Goal: Find specific page/section: Find specific page/section

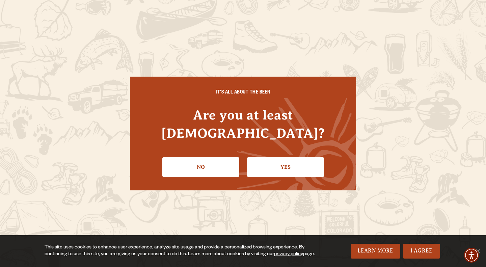
click at [295, 157] on link "Yes" at bounding box center [285, 167] width 77 height 20
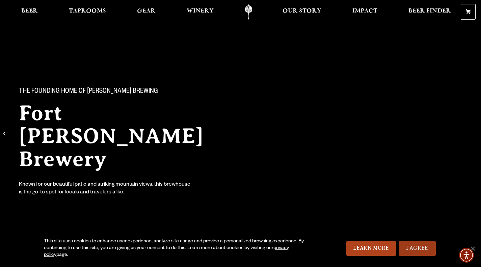
click at [404, 243] on link "I Agree" at bounding box center [417, 248] width 37 height 15
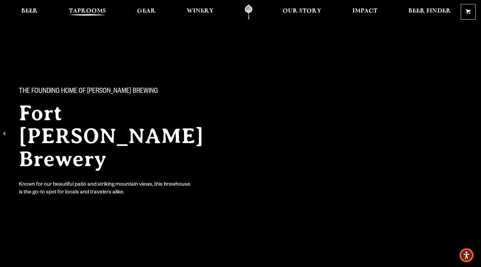
click at [86, 8] on span "Taprooms" at bounding box center [87, 10] width 37 height 5
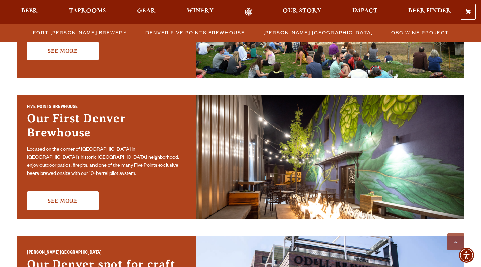
scroll to position [270, 0]
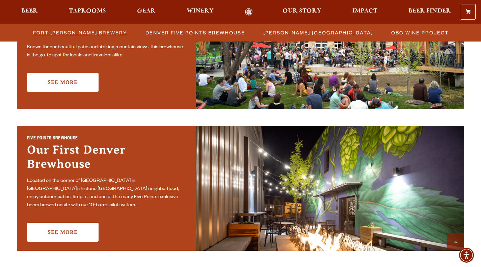
click at [102, 36] on span "Fort [PERSON_NAME] Brewery" at bounding box center [80, 33] width 94 height 10
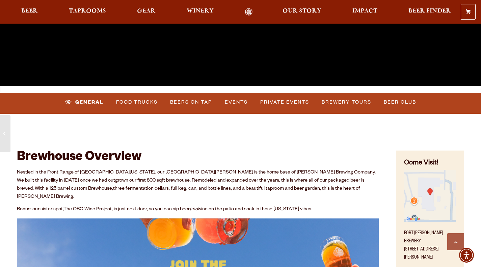
scroll to position [203, 0]
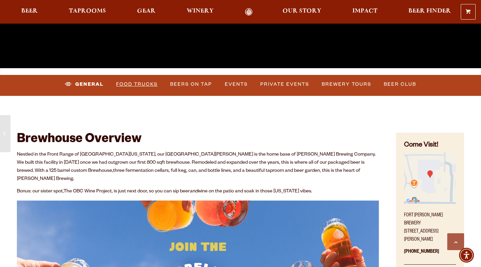
click at [131, 81] on link "Food Trucks" at bounding box center [136, 85] width 47 height 16
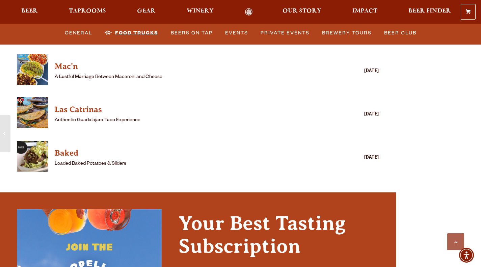
scroll to position [1824, 0]
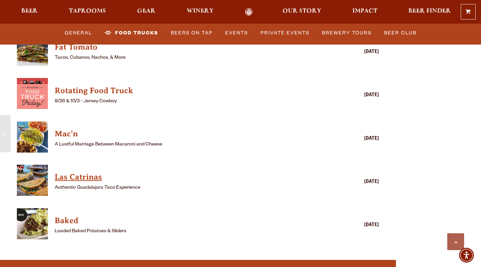
click at [93, 172] on h4 "Las Catrinas" at bounding box center [188, 177] width 267 height 11
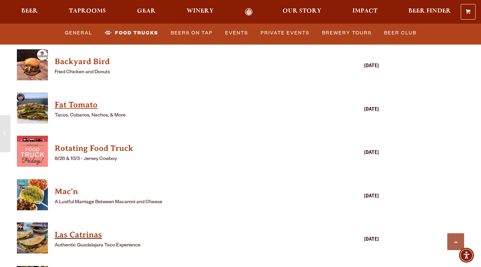
scroll to position [1790, 0]
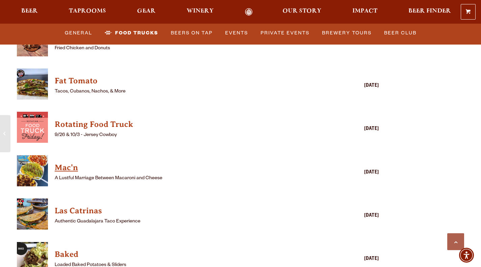
click at [75, 162] on h4 "Mac'n" at bounding box center [188, 167] width 267 height 11
